Goal: Entertainment & Leisure: Consume media (video, audio)

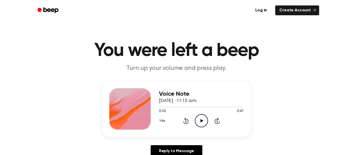
click at [203, 120] on icon "Play Audio" at bounding box center [201, 120] width 13 height 13
click at [201, 122] on icon at bounding box center [202, 120] width 2 height 3
click at [201, 121] on icon at bounding box center [202, 120] width 3 height 3
click at [188, 121] on icon "Rewind 5 seconds" at bounding box center [186, 120] width 6 height 7
click at [203, 121] on icon at bounding box center [202, 120] width 3 height 3
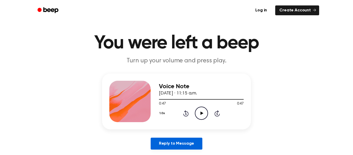
scroll to position [8, 0]
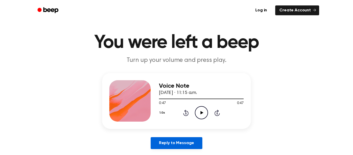
click at [182, 141] on link "Reply to Message" at bounding box center [177, 143] width 52 height 12
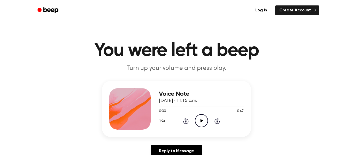
scroll to position [8, 0]
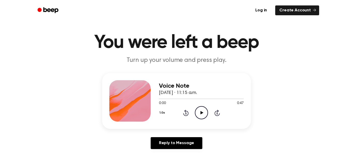
click at [203, 112] on icon "Play Audio" at bounding box center [201, 112] width 13 height 13
